Goal: Find specific page/section: Find specific page/section

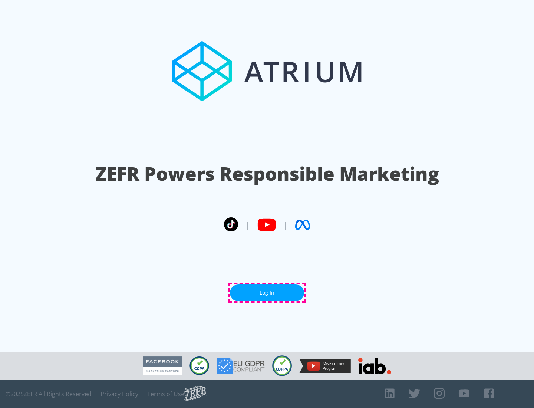
click at [267, 293] on link "Log In" at bounding box center [267, 292] width 74 height 17
